Goal: Task Accomplishment & Management: Use online tool/utility

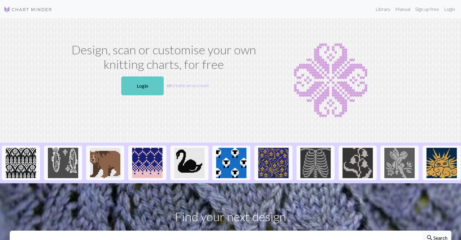
click at [147, 87] on link "Login" at bounding box center [142, 85] width 42 height 19
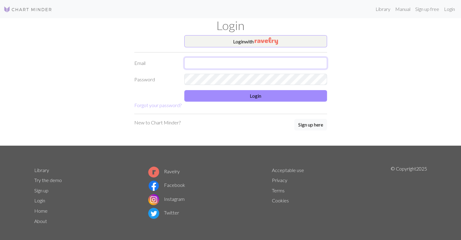
type input "[EMAIL_ADDRESS][DOMAIN_NAME]"
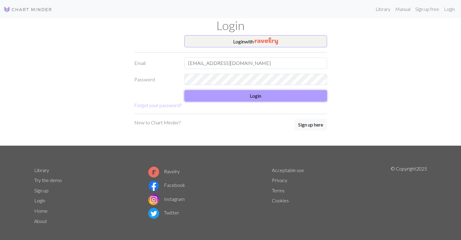
click at [245, 94] on button "Login" at bounding box center [255, 96] width 143 height 12
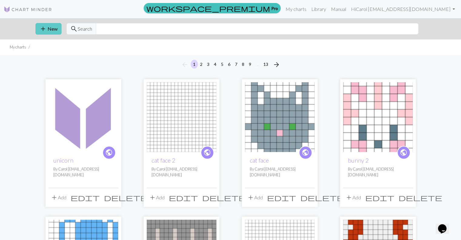
click at [50, 26] on button "add New" at bounding box center [48, 29] width 26 height 12
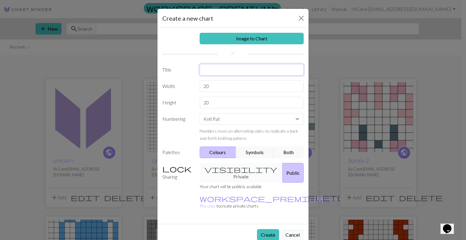
click at [210, 69] on input "text" at bounding box center [251, 70] width 104 height 12
type input "small heart"
click at [271, 229] on button "Create" at bounding box center [268, 235] width 22 height 12
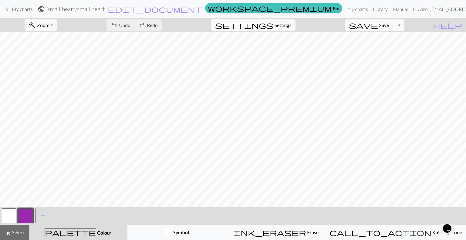
click at [3, 216] on button "button" at bounding box center [9, 215] width 15 height 15
click at [44, 217] on span "add" at bounding box center [42, 215] width 7 height 8
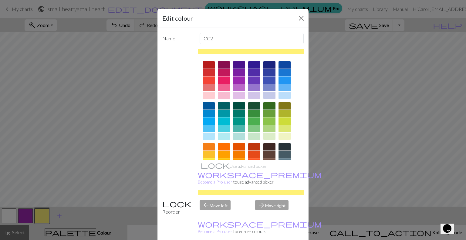
click at [7, 220] on div "Edit colour Name CC2 Use advanced picker workspace_premium Become a Pro user to…" at bounding box center [233, 120] width 466 height 240
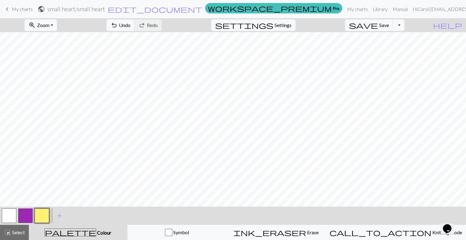
click at [16, 218] on div at bounding box center [9, 215] width 16 height 16
click at [96, 232] on span "Colour" at bounding box center [103, 233] width 15 height 6
click at [5, 214] on button "button" at bounding box center [9, 215] width 15 height 15
click at [96, 233] on span "Colour" at bounding box center [103, 233] width 15 height 6
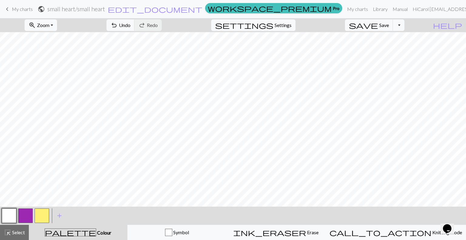
click at [27, 217] on button "button" at bounding box center [25, 215] width 15 height 15
click at [96, 230] on span "Colour" at bounding box center [103, 233] width 15 height 6
click at [12, 214] on button "button" at bounding box center [9, 215] width 15 height 15
click at [31, 212] on button "button" at bounding box center [25, 215] width 15 height 15
click at [8, 217] on button "button" at bounding box center [9, 215] width 15 height 15
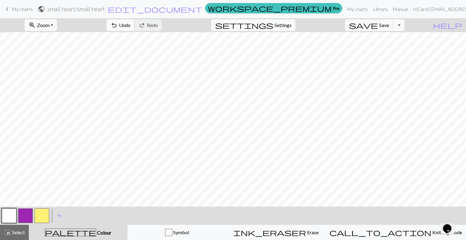
click at [130, 26] on span "Undo" at bounding box center [125, 25] width 12 height 6
click at [30, 213] on button "button" at bounding box center [25, 215] width 15 height 15
click at [130, 27] on span "Undo" at bounding box center [125, 25] width 12 height 6
click at [23, 213] on button "button" at bounding box center [25, 215] width 15 height 15
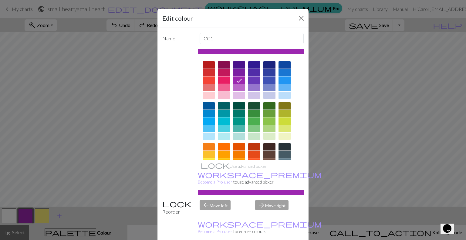
click at [223, 87] on div at bounding box center [224, 87] width 12 height 7
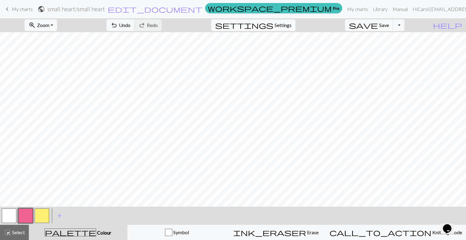
click at [24, 212] on button "button" at bounding box center [25, 215] width 15 height 15
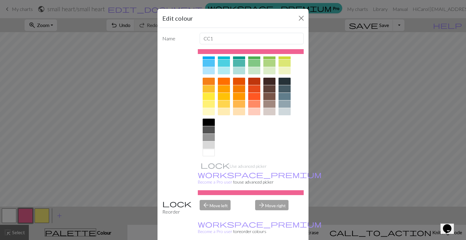
scroll to position [69, 0]
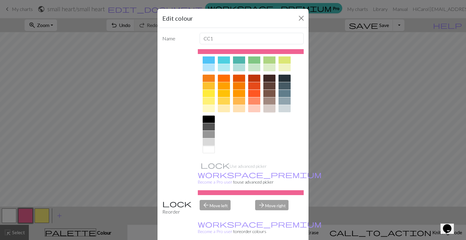
click at [265, 109] on div at bounding box center [269, 108] width 12 height 7
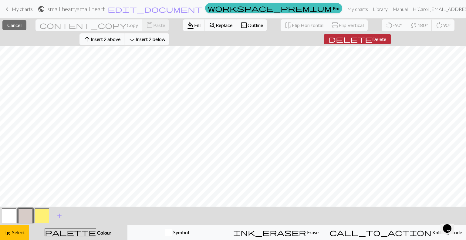
click at [360, 39] on span "delete" at bounding box center [350, 39] width 44 height 8
click at [376, 42] on span "Delete" at bounding box center [379, 39] width 14 height 6
click at [376, 40] on span "Delete" at bounding box center [379, 39] width 14 height 6
click at [370, 37] on span "Delete" at bounding box center [377, 39] width 14 height 6
click at [17, 236] on div "highlight_alt Select Select" at bounding box center [14, 232] width 21 height 7
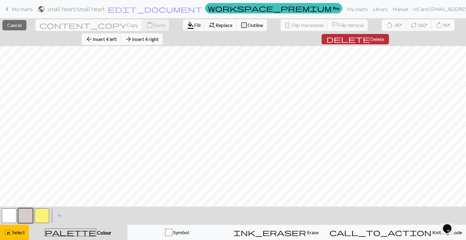
click at [321, 41] on button "delete Delete" at bounding box center [354, 39] width 67 height 10
drag, startPoint x: 16, startPoint y: 235, endPoint x: 45, endPoint y: 208, distance: 39.9
click at [16, 234] on span "Select" at bounding box center [18, 232] width 14 height 6
click at [321, 40] on button "delete Delete" at bounding box center [354, 39] width 67 height 10
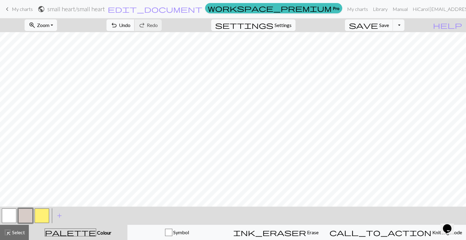
click at [130, 24] on span "Undo" at bounding box center [125, 25] width 12 height 6
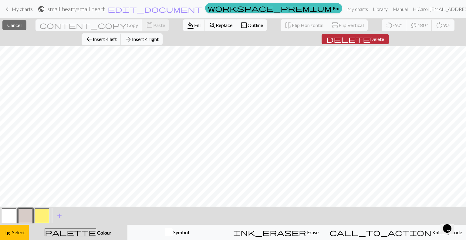
click at [321, 34] on button "delete Delete" at bounding box center [354, 39] width 67 height 10
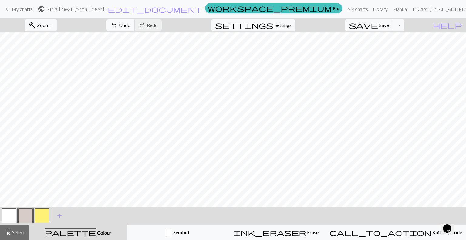
click at [135, 20] on button "undo Undo Undo" at bounding box center [120, 25] width 28 height 12
click at [389, 23] on span "Save" at bounding box center [384, 25] width 10 height 6
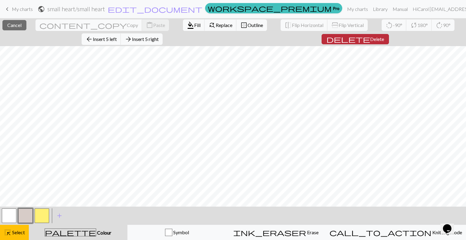
click at [370, 39] on span "Delete" at bounding box center [377, 39] width 14 height 6
click at [370, 38] on span "Delete" at bounding box center [377, 39] width 14 height 6
click at [375, 37] on span "Delete" at bounding box center [379, 39] width 14 height 6
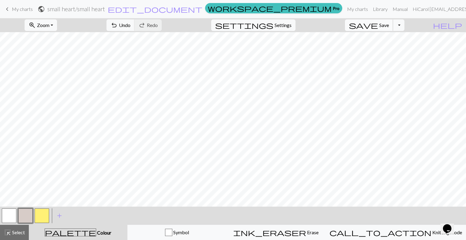
click at [389, 27] on span "Save" at bounding box center [384, 25] width 10 height 6
click at [404, 25] on button "Toggle Dropdown" at bounding box center [399, 25] width 12 height 12
click at [395, 47] on button "save_alt Download" at bounding box center [354, 48] width 100 height 10
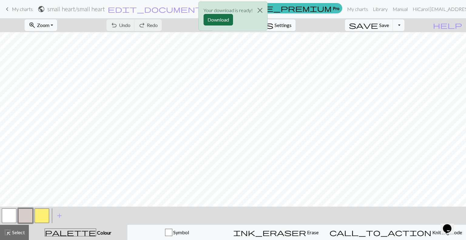
click at [215, 24] on button "Download" at bounding box center [217, 20] width 29 height 12
